Goal: Task Accomplishment & Management: Use online tool/utility

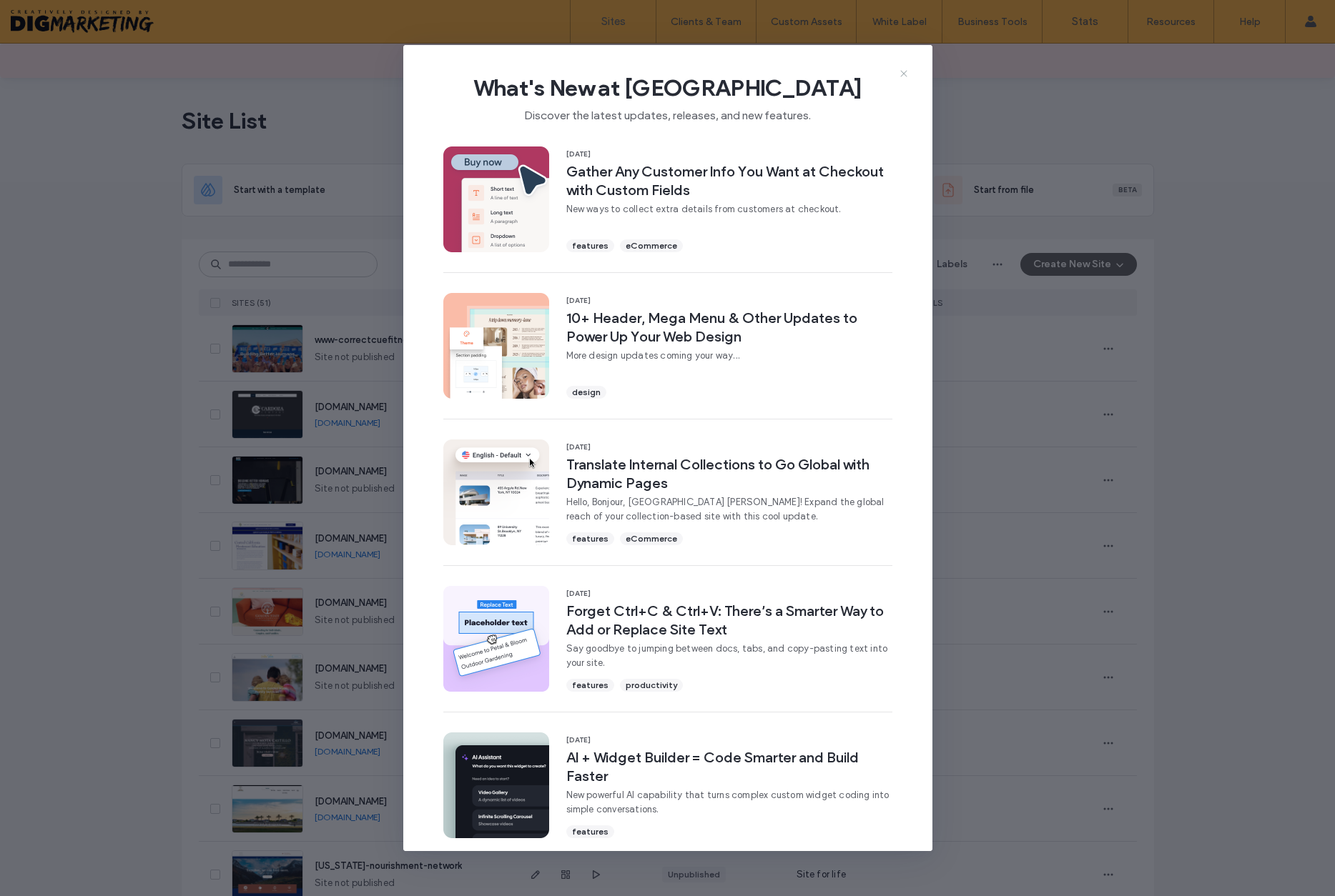
click at [899, 71] on icon at bounding box center [904, 74] width 12 height 12
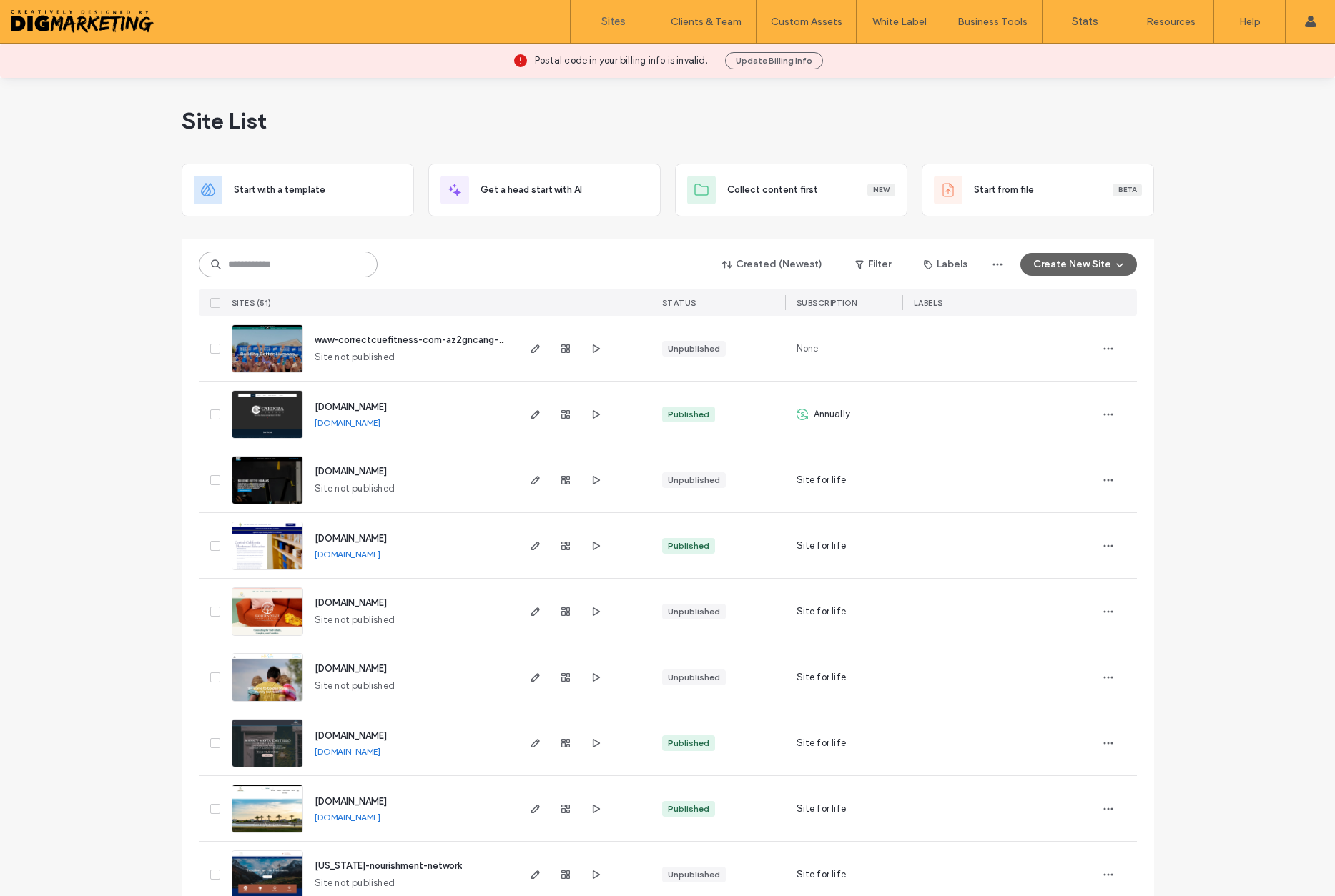
click at [326, 259] on input at bounding box center [288, 264] width 179 height 25
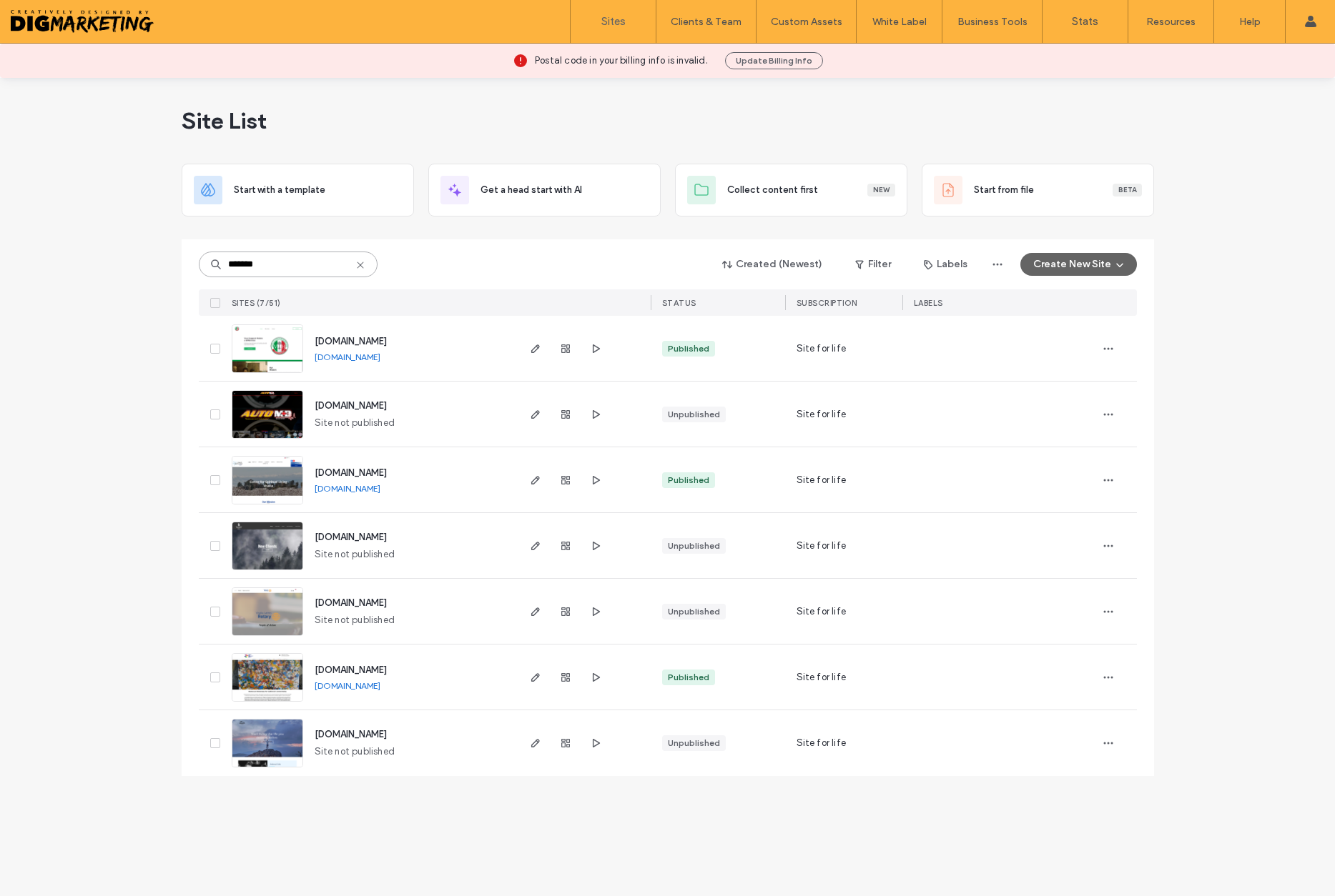
type input "*******"
click at [387, 669] on span "[DOMAIN_NAME]" at bounding box center [351, 669] width 72 height 11
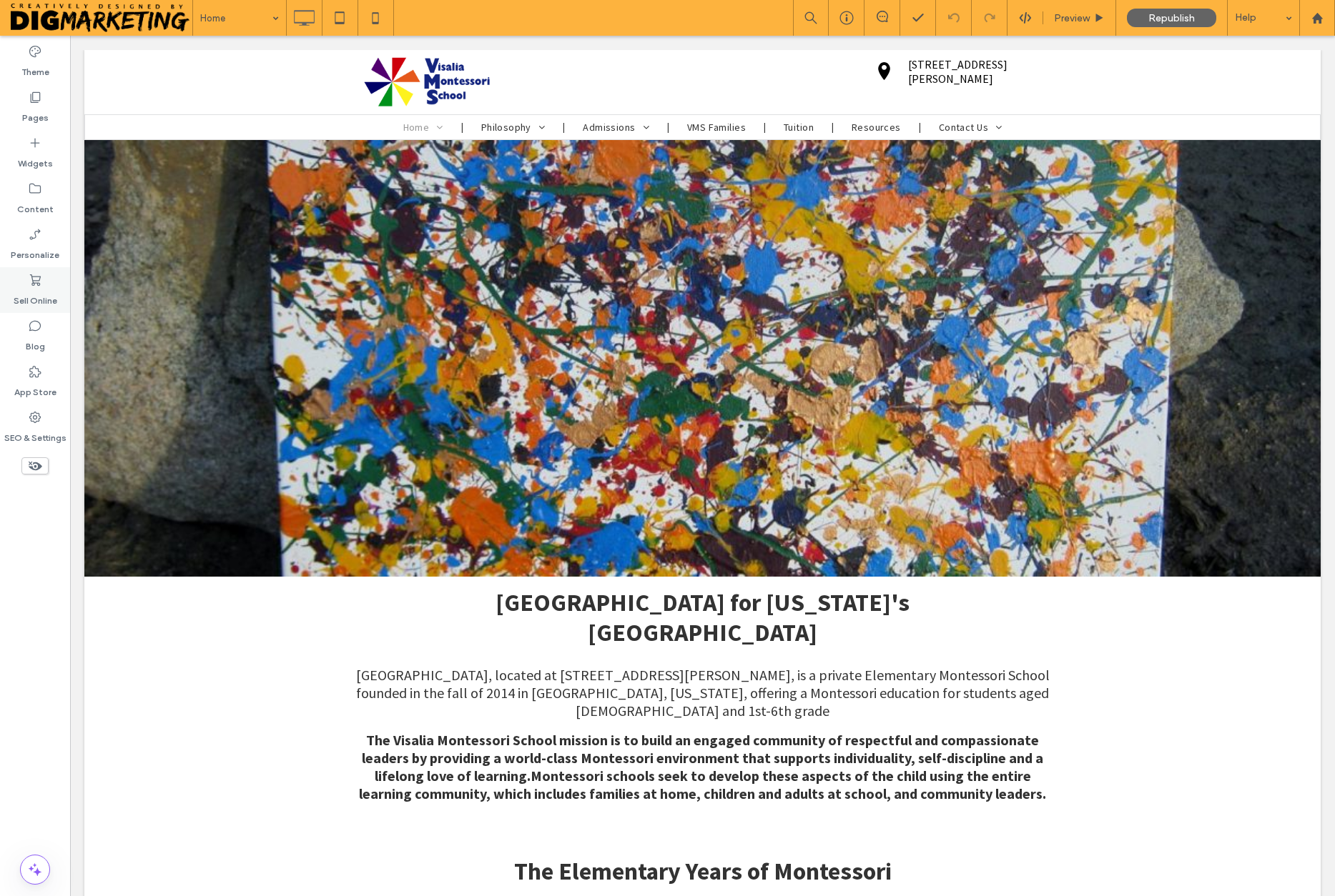
click at [34, 296] on label "Sell Online" at bounding box center [36, 296] width 44 height 20
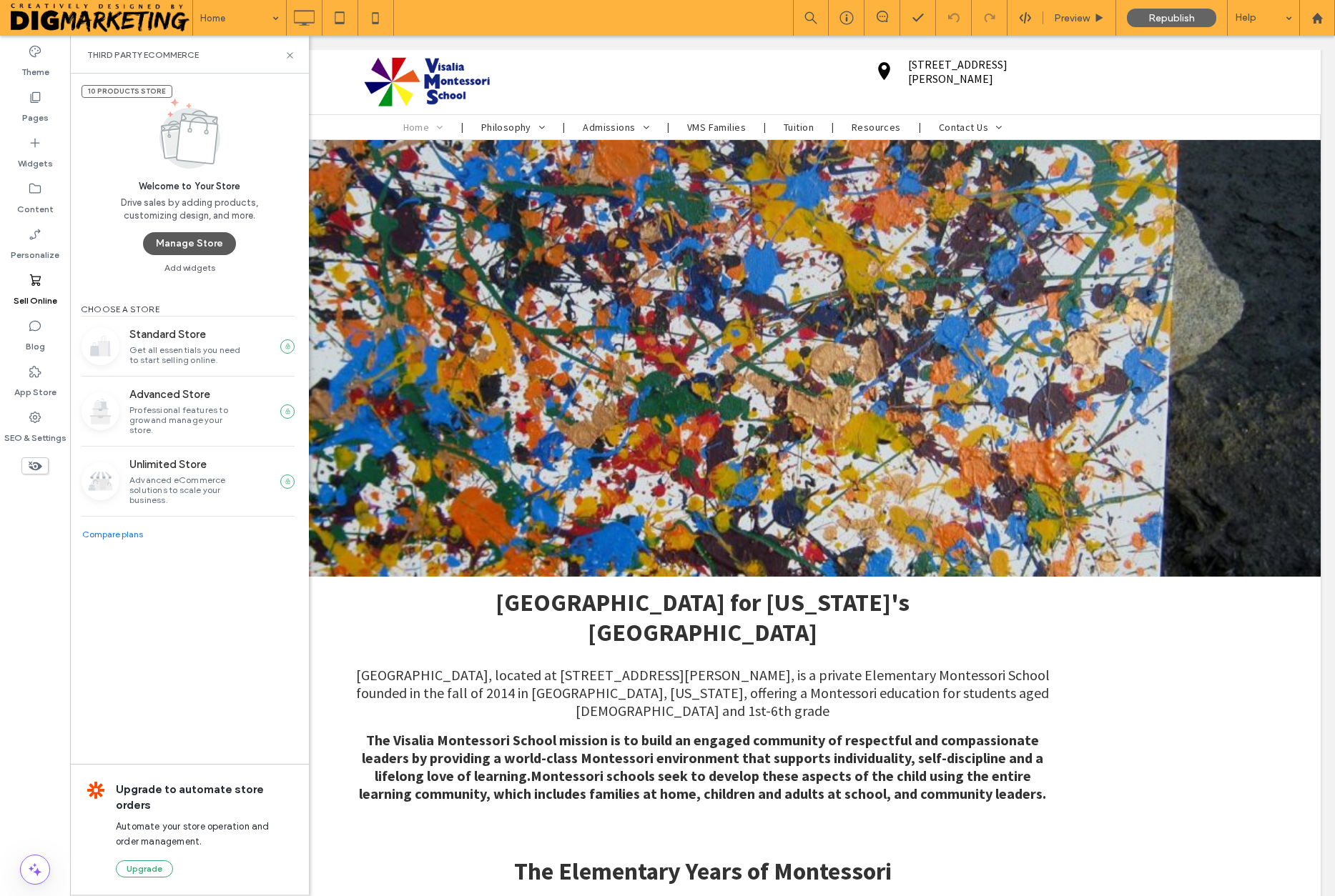
click at [166, 242] on button "Manage Store" at bounding box center [189, 243] width 93 height 23
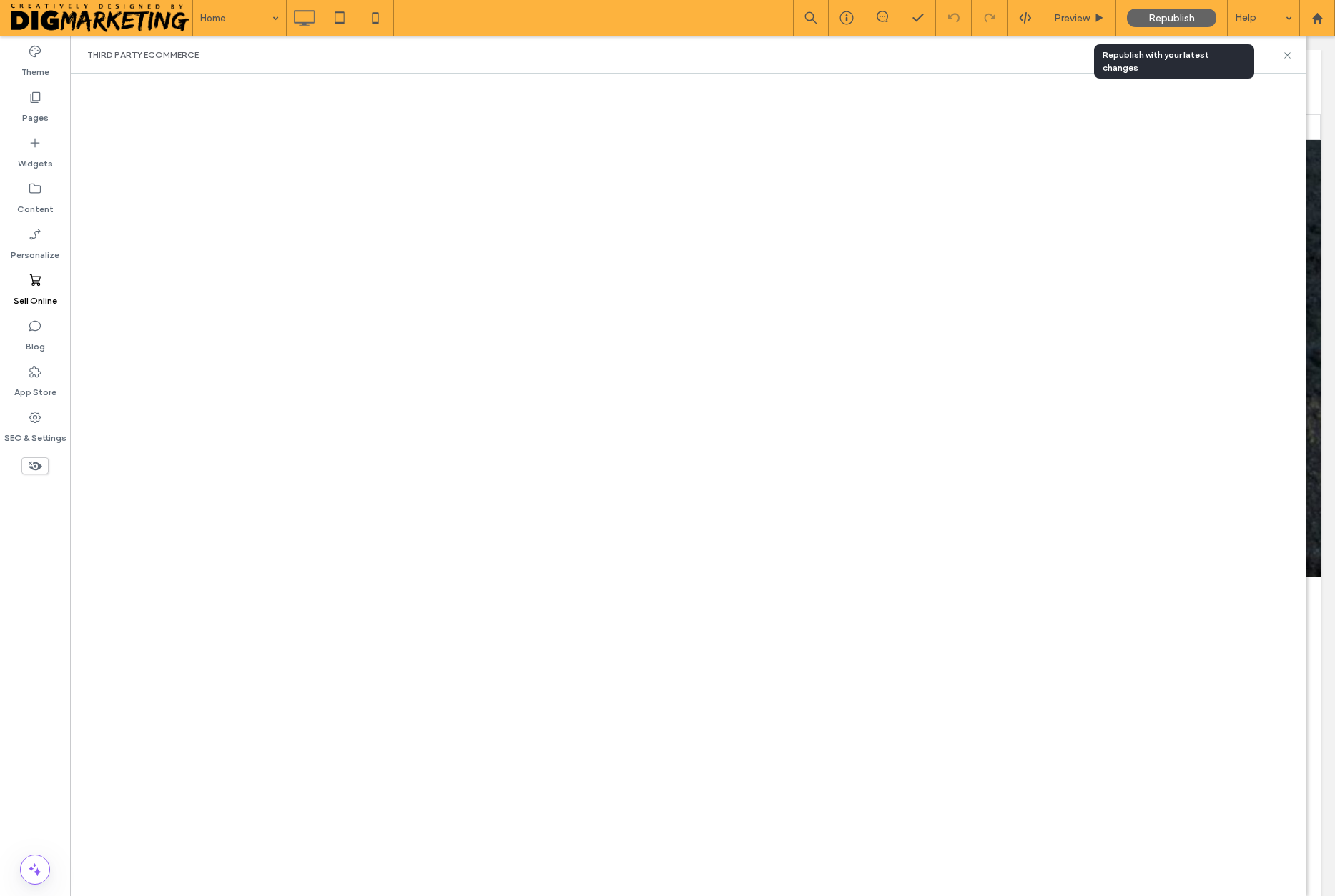
click at [1170, 23] on span "Republish" at bounding box center [1172, 18] width 47 height 12
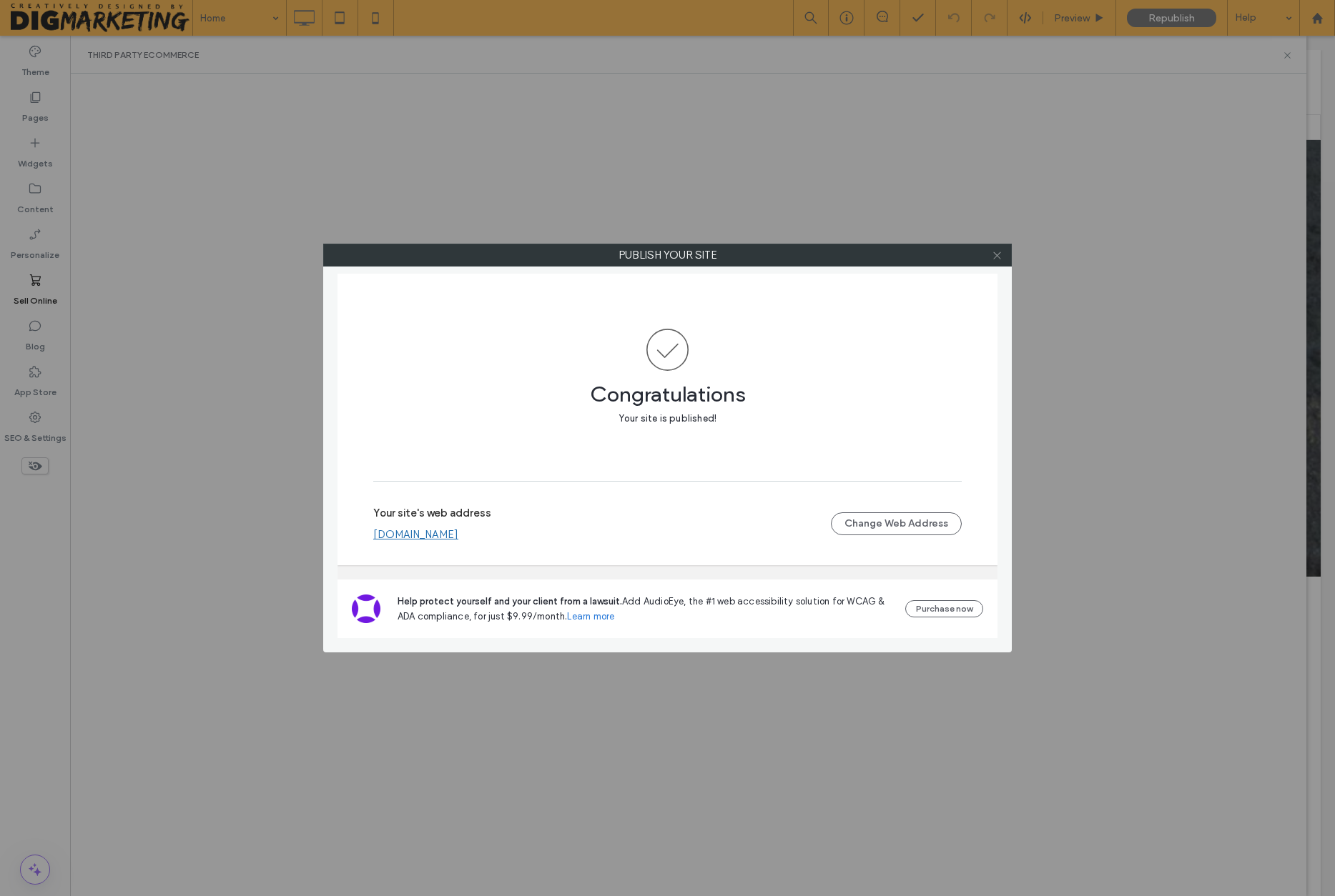
click at [1000, 256] on icon at bounding box center [997, 255] width 11 height 11
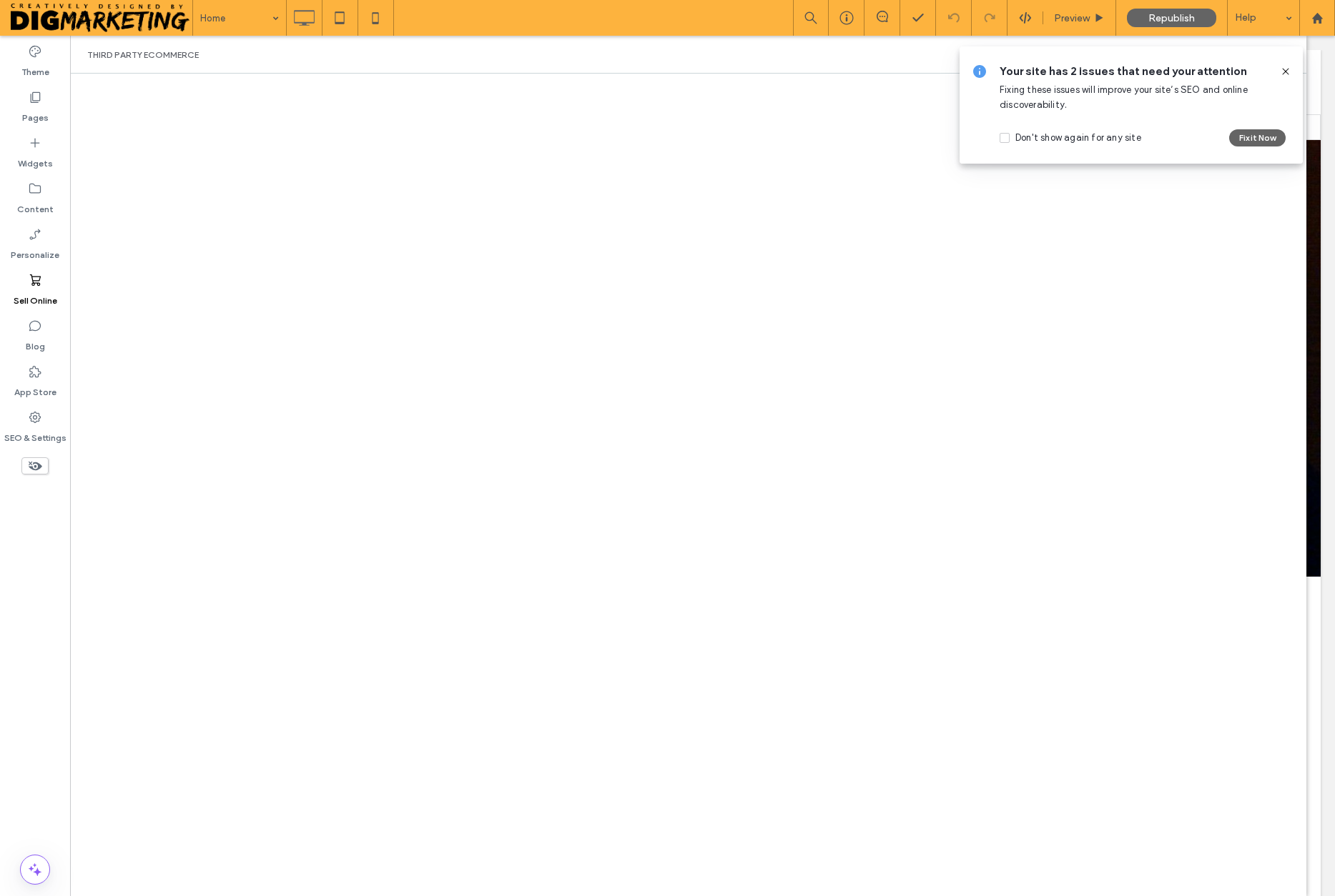
click at [1286, 71] on icon at bounding box center [1285, 71] width 12 height 12
